Goal: Find specific page/section: Find specific page/section

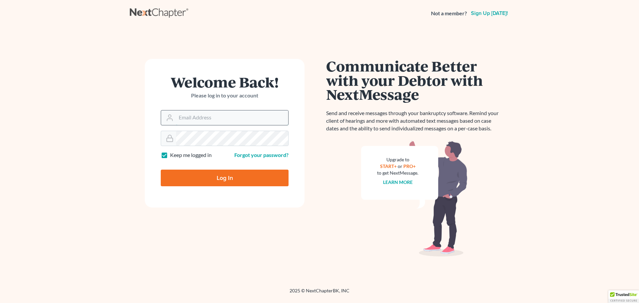
type input "alicialodcm@gmail.com"
click at [229, 114] on input "alicialodcm@gmail.com" at bounding box center [232, 118] width 112 height 15
drag, startPoint x: 150, startPoint y: 161, endPoint x: 158, endPoint y: 172, distance: 12.9
click at [151, 162] on form "Welcome Back! Please log in to your account Email Address alicialodcm@gmail.com…" at bounding box center [225, 133] width 160 height 149
click at [191, 184] on input "Log In" at bounding box center [225, 178] width 128 height 17
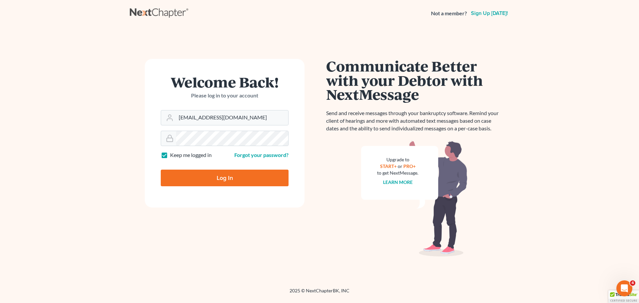
type input "Thinking..."
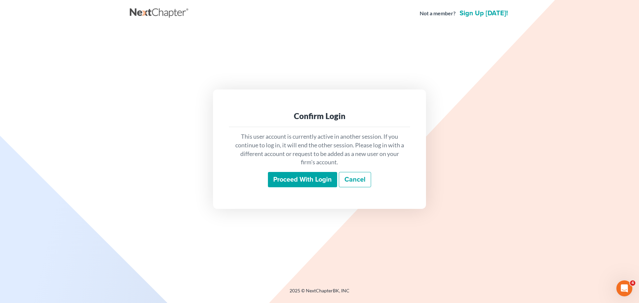
click at [280, 180] on input "Proceed with login" at bounding box center [302, 179] width 69 height 15
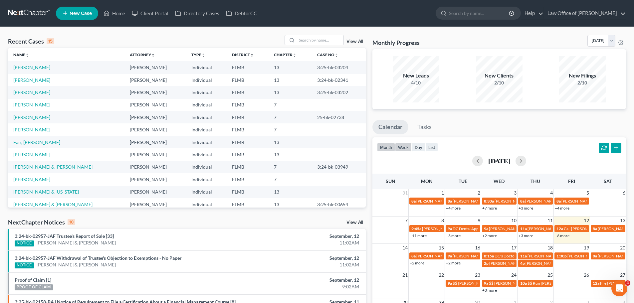
click at [402, 150] on button "week" at bounding box center [403, 147] width 17 height 9
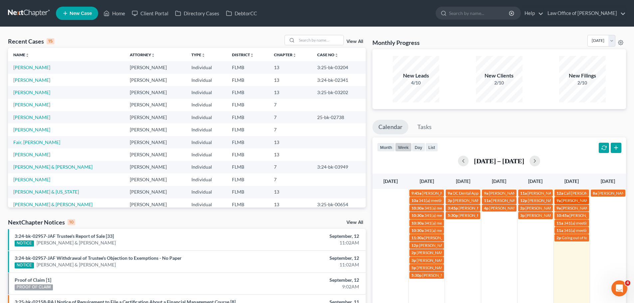
click at [572, 202] on span "[PERSON_NAME] paying $500??" at bounding box center [590, 200] width 57 height 5
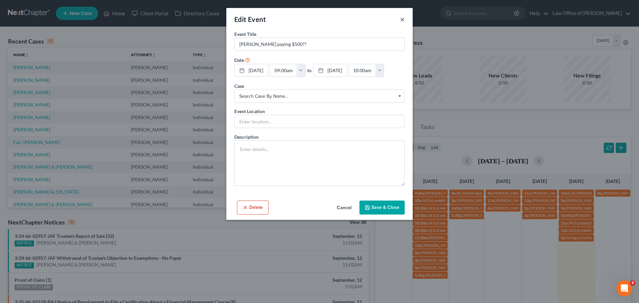
click at [403, 18] on button "×" at bounding box center [402, 19] width 5 height 8
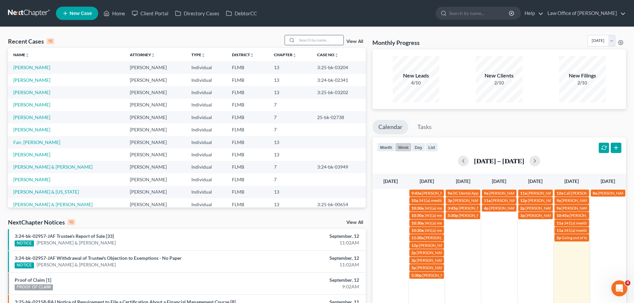
click at [318, 43] on input "search" at bounding box center [320, 40] width 47 height 10
type input "stokes"
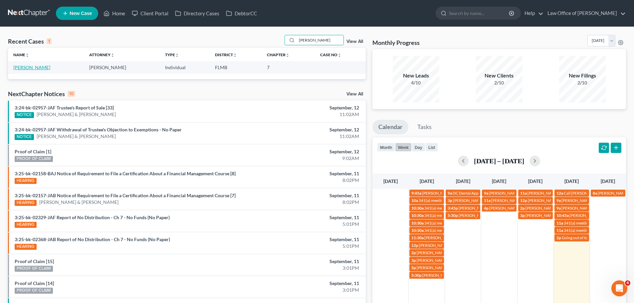
click at [30, 67] on link "Stokes, Crystal" at bounding box center [31, 68] width 37 height 6
